Goal: Task Accomplishment & Management: Manage account settings

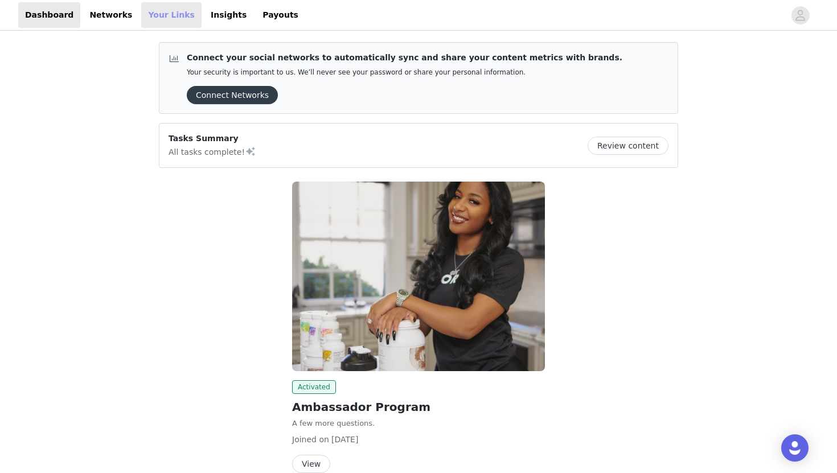
click at [159, 17] on link "Your Links" at bounding box center [171, 15] width 60 height 26
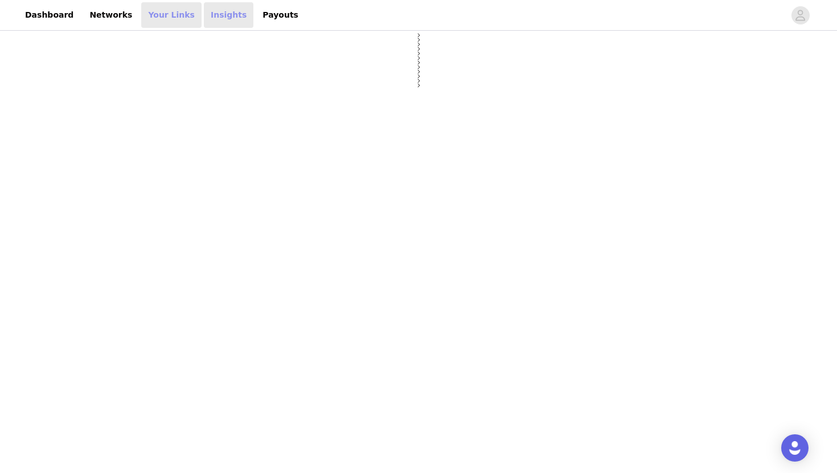
select select "12"
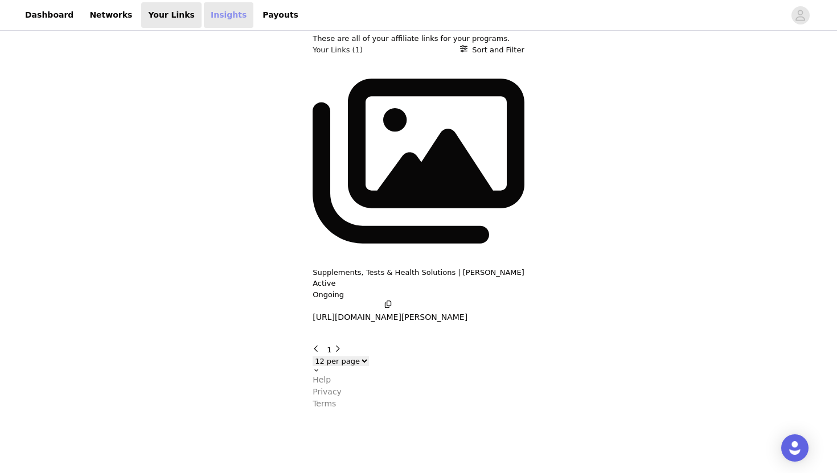
click at [205, 12] on link "Insights" at bounding box center [229, 15] width 50 height 26
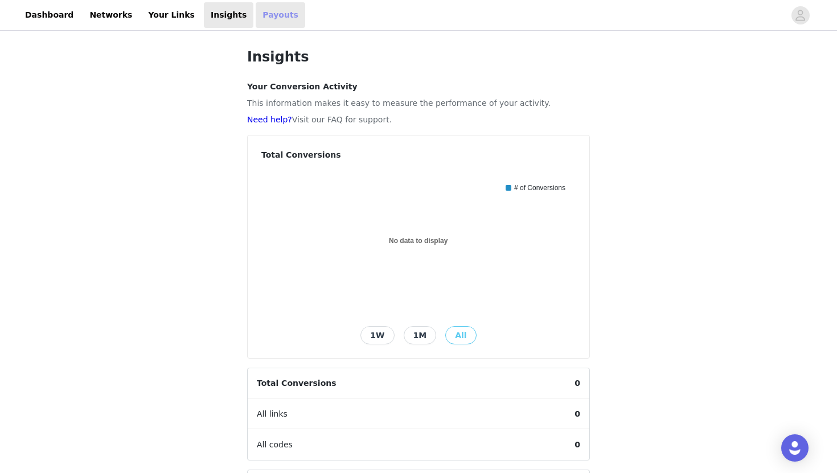
click at [259, 11] on link "Payouts" at bounding box center [281, 15] width 50 height 26
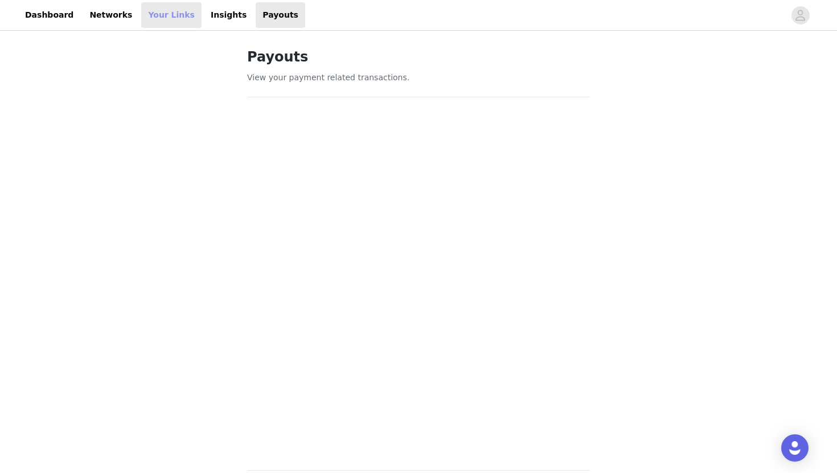
click at [168, 12] on link "Your Links" at bounding box center [171, 15] width 60 height 26
select select "12"
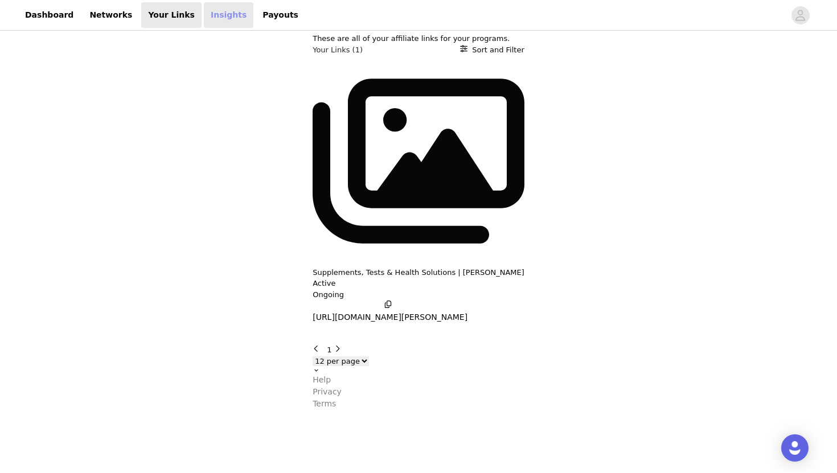
click at [206, 13] on link "Insights" at bounding box center [229, 15] width 50 height 26
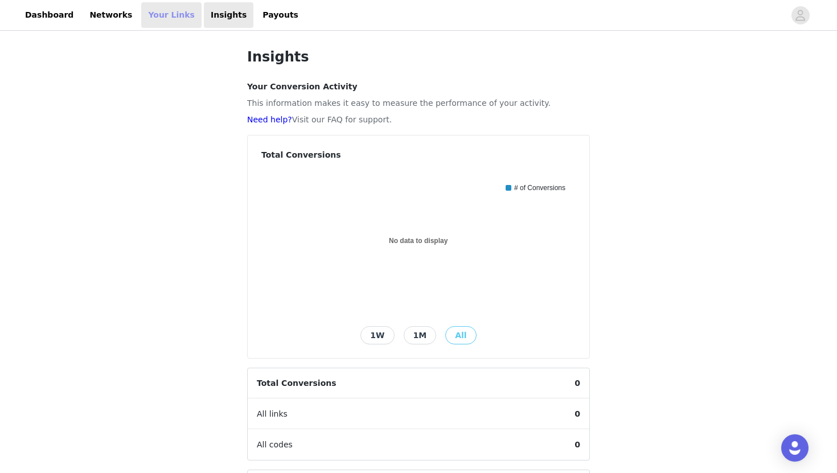
click at [165, 10] on link "Your Links" at bounding box center [171, 15] width 60 height 26
select select "12"
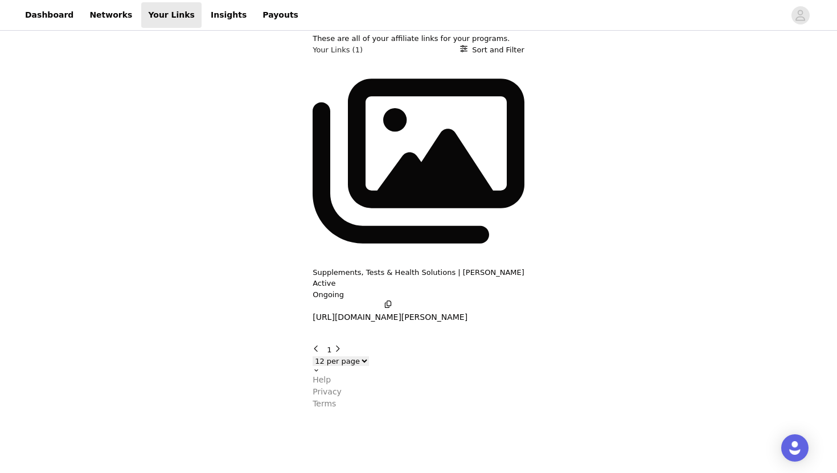
click at [312, 311] on p "[URL][DOMAIN_NAME][PERSON_NAME]" at bounding box center [389, 317] width 155 height 12
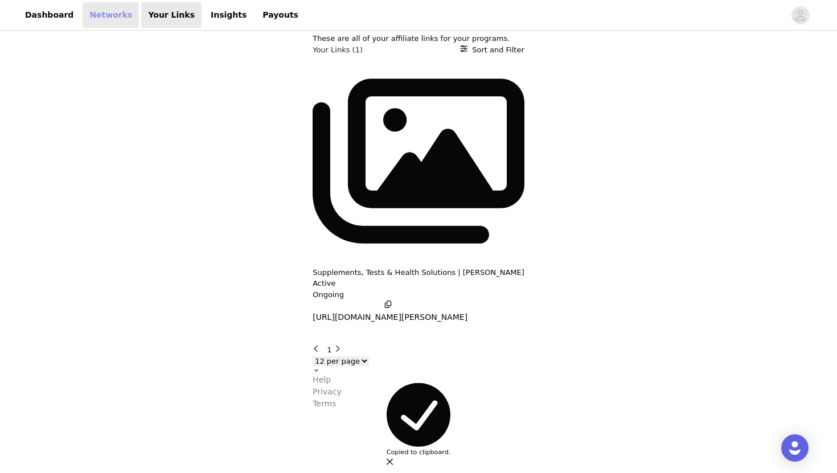
click at [84, 13] on link "Networks" at bounding box center [111, 15] width 56 height 26
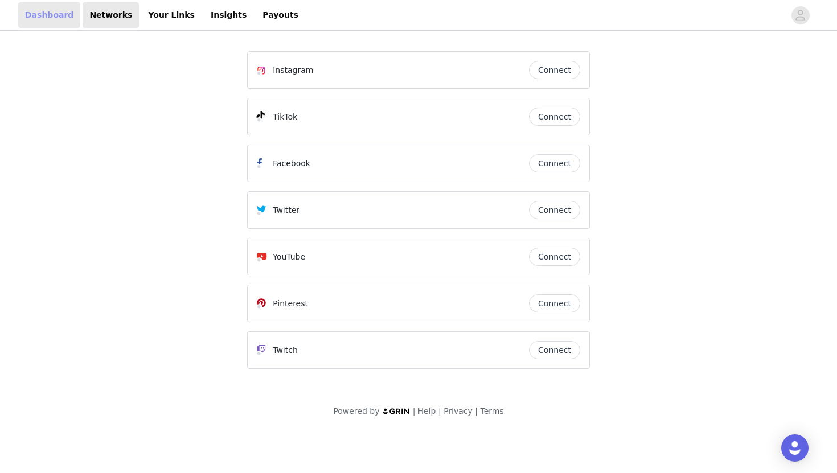
click at [40, 16] on link "Dashboard" at bounding box center [49, 15] width 62 height 26
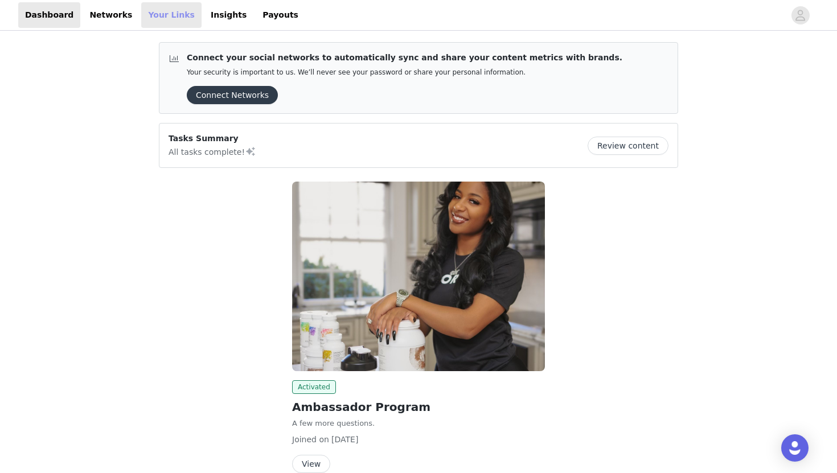
click at [159, 15] on link "Your Links" at bounding box center [171, 15] width 60 height 26
select select "12"
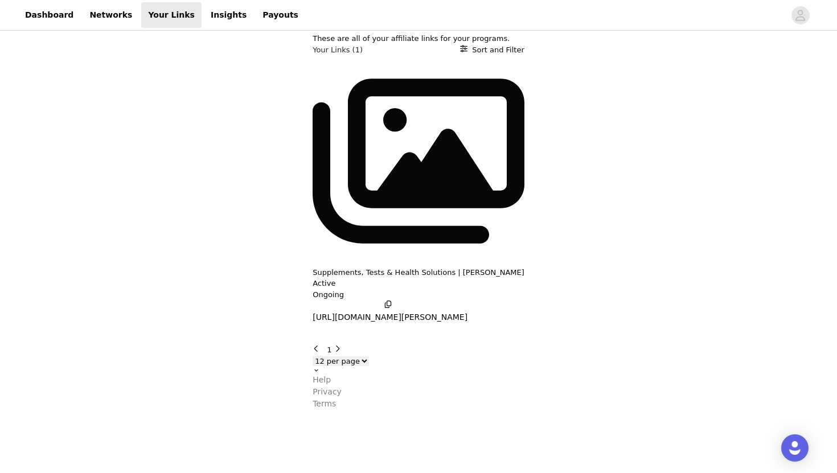
click at [312, 113] on div "Supplements, Tests & Health Solutions | [PERSON_NAME] Active Ongoing [URL][DOMA…" at bounding box center [418, 190] width 212 height 271
click at [312, 267] on p "Supplements, Tests & Health Solutions | [PERSON_NAME]" at bounding box center [418, 272] width 212 height 11
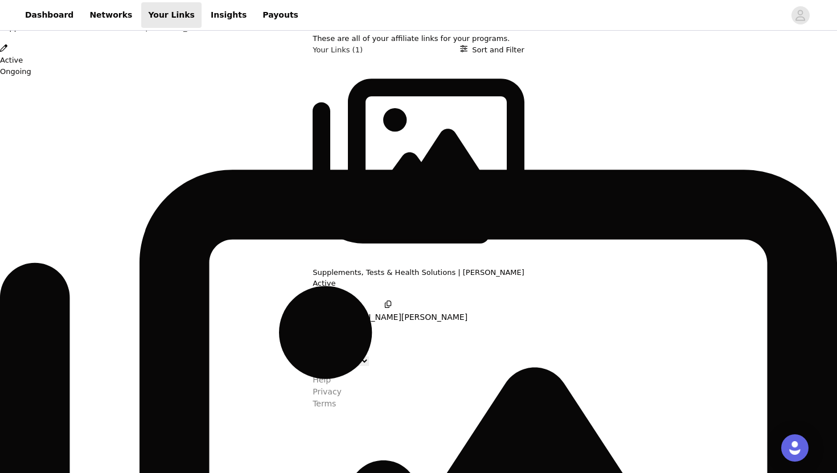
scroll to position [168, 0]
click at [427, 410] on div "Link Details Supplements, Tests & Health Solutions | [PERSON_NAME] Active Ongoi…" at bounding box center [418, 410] width 837 height 0
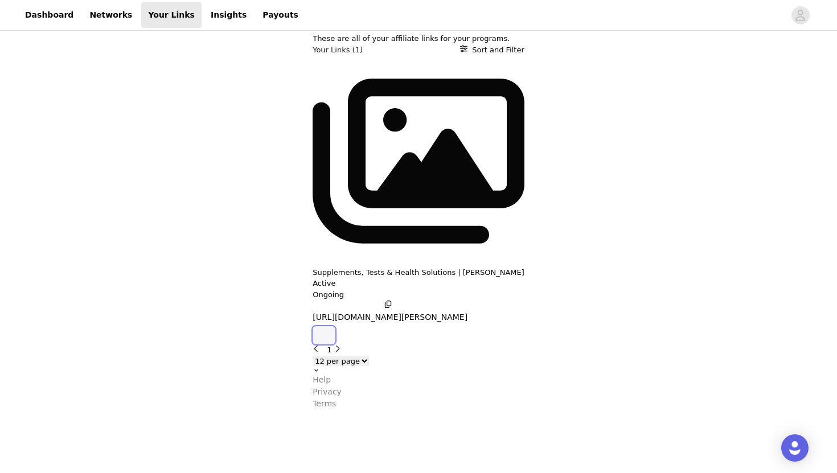
click at [324, 335] on icon "button" at bounding box center [324, 335] width 0 height 0
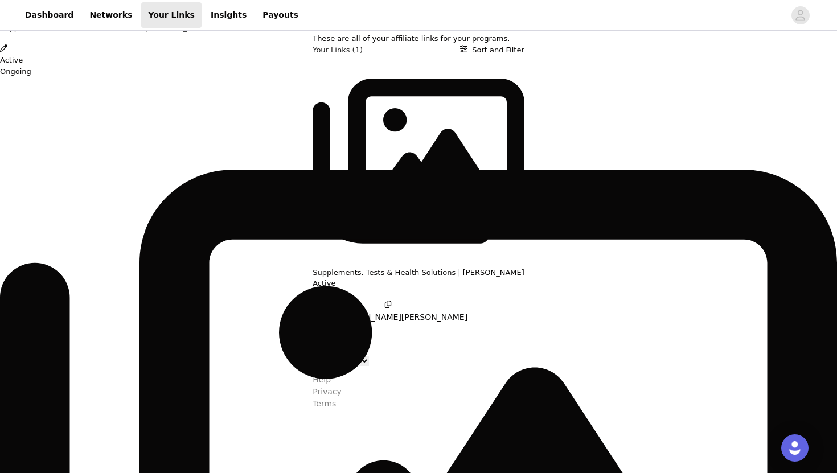
click at [390, 410] on div "Link Details Supplements, Tests & Health Solutions | [PERSON_NAME] Active Ongoi…" at bounding box center [418, 410] width 837 height 0
